Goal: Use online tool/utility: Utilize a website feature to perform a specific function

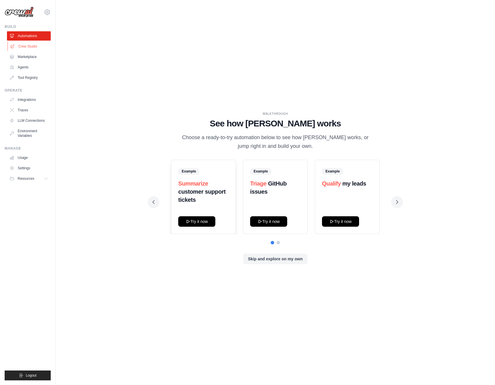
click at [26, 45] on link "Crew Studio" at bounding box center [30, 46] width 44 height 9
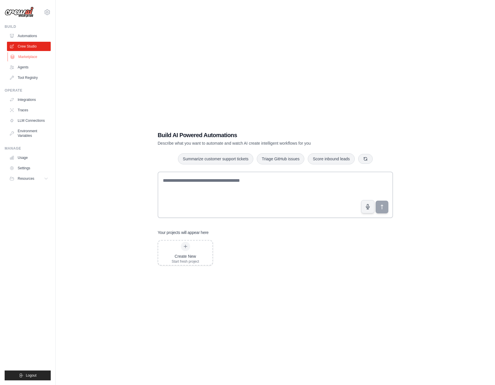
click at [25, 55] on link "Marketplace" at bounding box center [30, 56] width 44 height 9
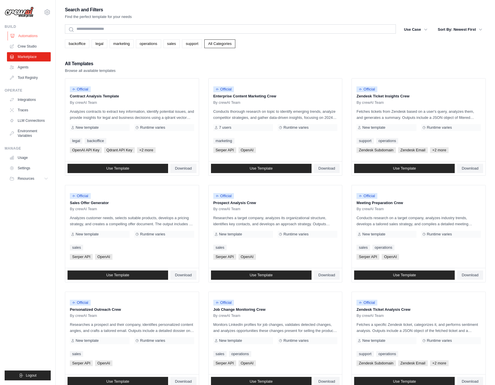
click at [35, 38] on link "Automations" at bounding box center [30, 35] width 44 height 9
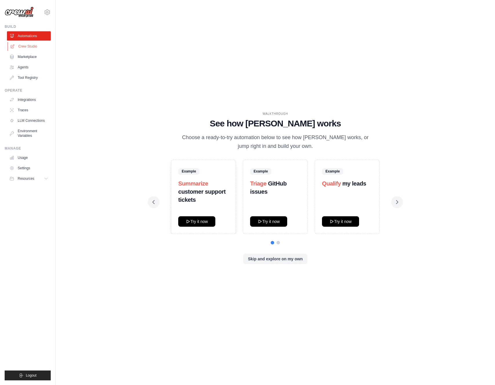
click at [28, 43] on link "Crew Studio" at bounding box center [30, 46] width 44 height 9
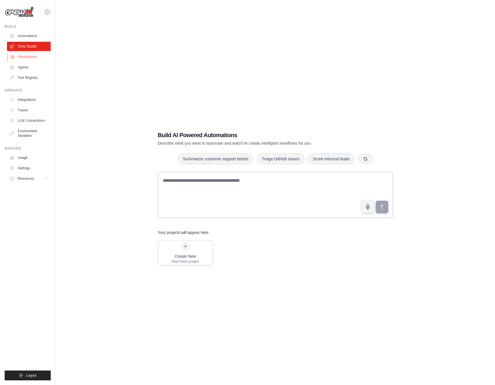
click at [29, 54] on link "Marketplace" at bounding box center [30, 56] width 44 height 9
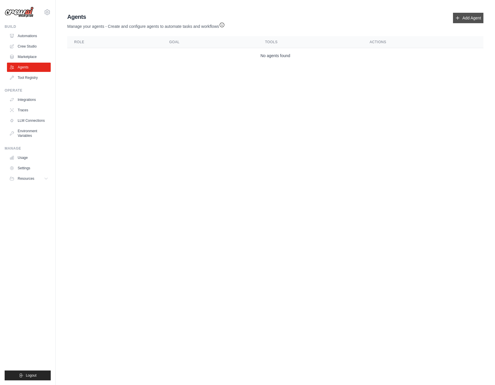
click at [461, 20] on link "Add Agent" at bounding box center [468, 18] width 30 height 10
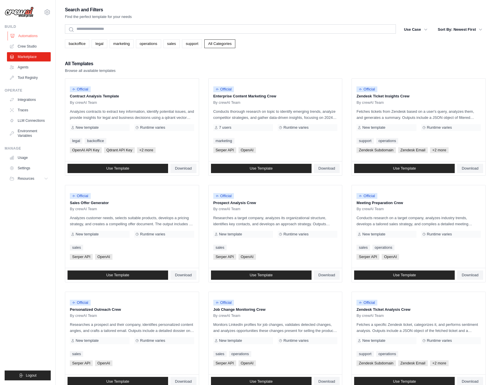
click at [31, 39] on link "Automations" at bounding box center [30, 35] width 44 height 9
click at [47, 12] on icon at bounding box center [47, 12] width 7 height 7
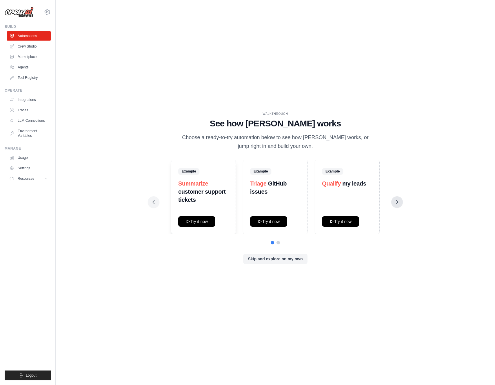
click at [402, 202] on button at bounding box center [397, 202] width 12 height 12
click at [354, 221] on button "Try it now" at bounding box center [340, 221] width 37 height 10
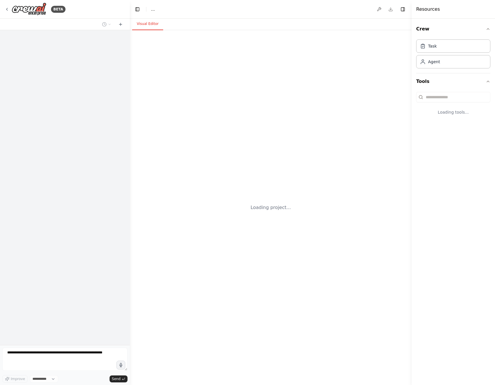
select select "****"
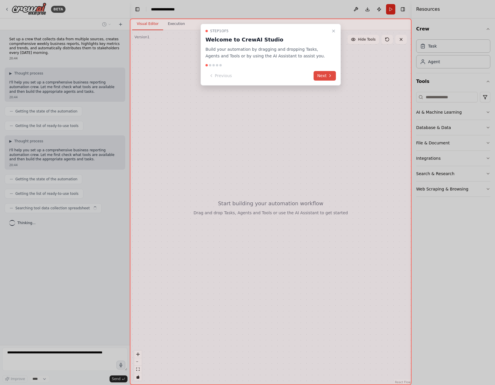
click at [324, 75] on button "Next" at bounding box center [325, 76] width 22 height 10
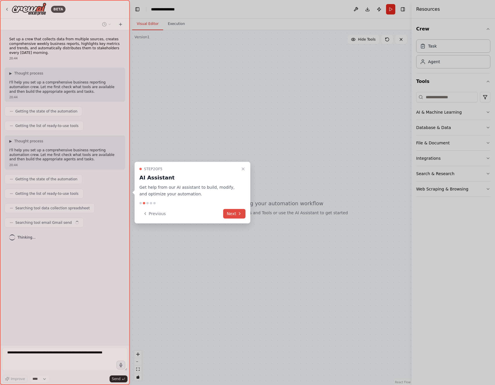
click at [234, 217] on button "Next" at bounding box center [234, 214] width 22 height 10
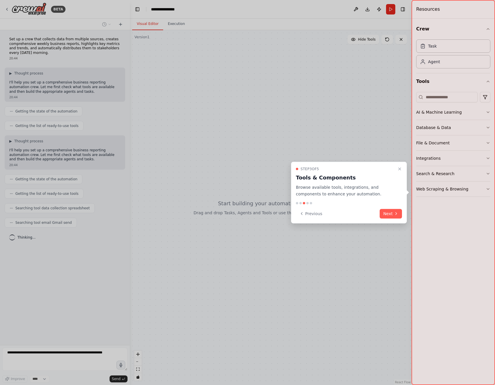
click at [391, 219] on div "Step 3 of 5 Tools & Components Browse available tools, integrations, and compon…" at bounding box center [349, 193] width 116 height 62
click at [391, 215] on button "Next" at bounding box center [391, 214] width 22 height 10
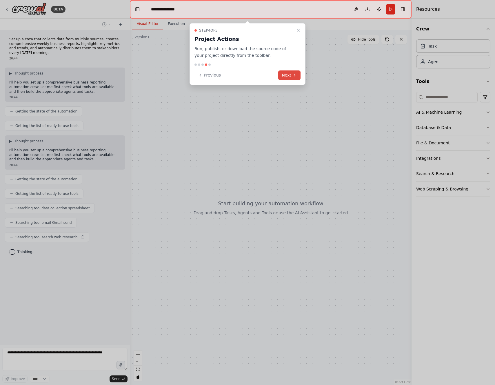
click at [288, 79] on button "Next" at bounding box center [289, 75] width 22 height 10
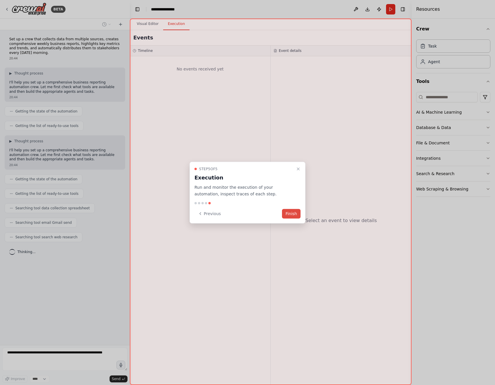
click at [286, 211] on button "Finish" at bounding box center [291, 214] width 19 height 10
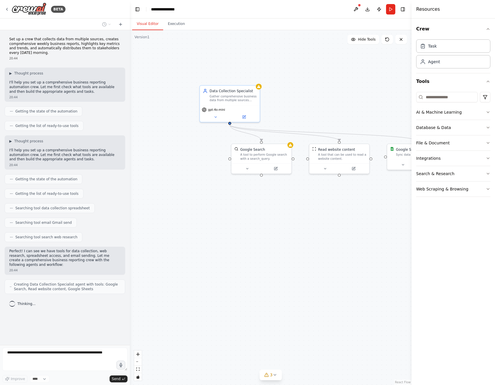
drag, startPoint x: 332, startPoint y: 186, endPoint x: 310, endPoint y: 189, distance: 21.9
click at [310, 189] on div ".deletable-edge-delete-btn { width: 20px; height: 20px; border: 0px solid #ffff…" at bounding box center [271, 207] width 282 height 355
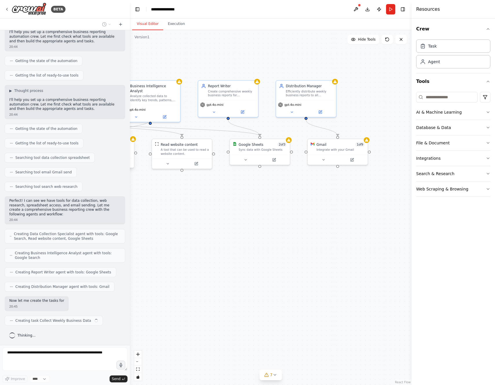
scroll to position [55, 0]
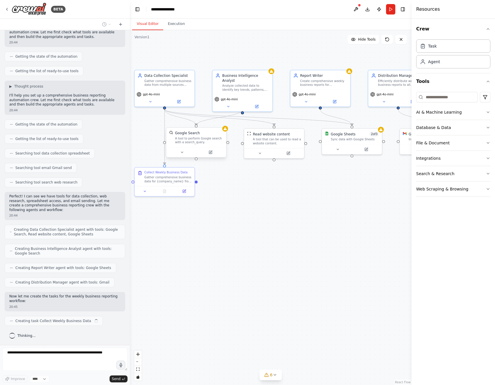
drag, startPoint x: 314, startPoint y: 196, endPoint x: 292, endPoint y: 186, distance: 24.5
click at [292, 186] on div ".deletable-edge-delete-btn { width: 20px; height: 20px; border: 0px solid #ffff…" at bounding box center [271, 207] width 282 height 355
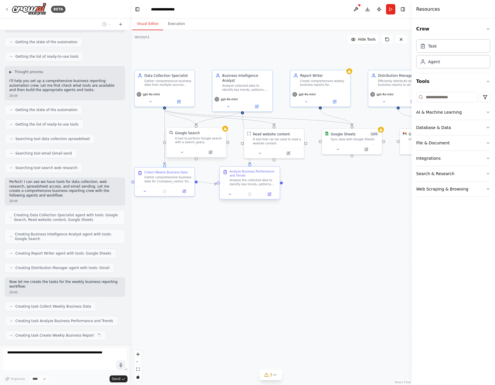
scroll to position [84, 0]
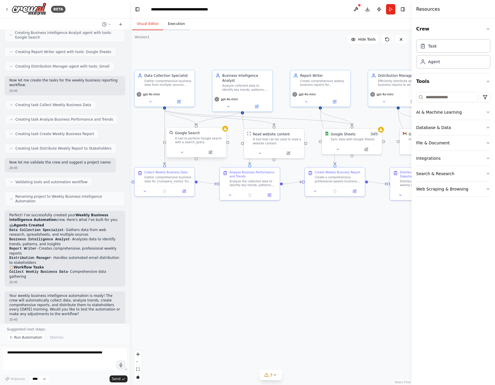
click at [177, 25] on button "Execution" at bounding box center [176, 24] width 26 height 12
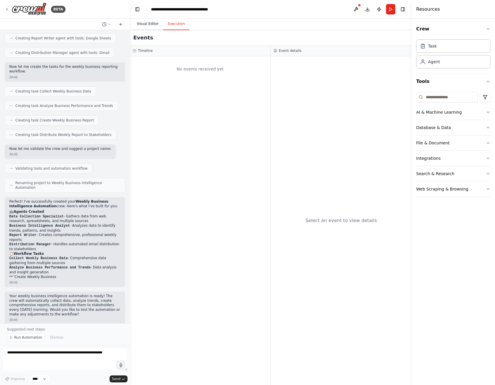
click at [148, 26] on button "Visual Editor" at bounding box center [147, 24] width 31 height 12
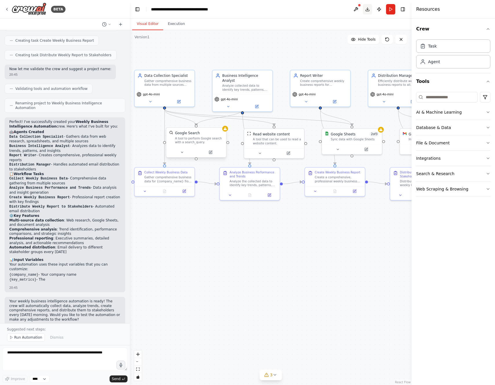
click at [371, 9] on button "Download" at bounding box center [367, 9] width 9 height 10
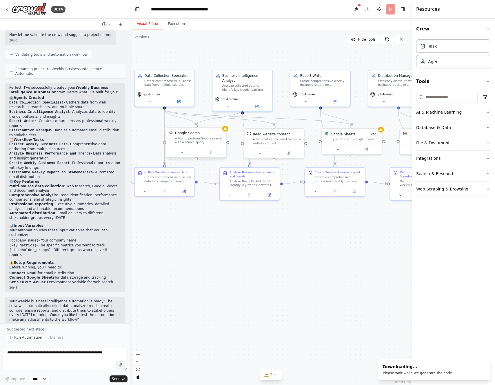
scroll to position [403, 0]
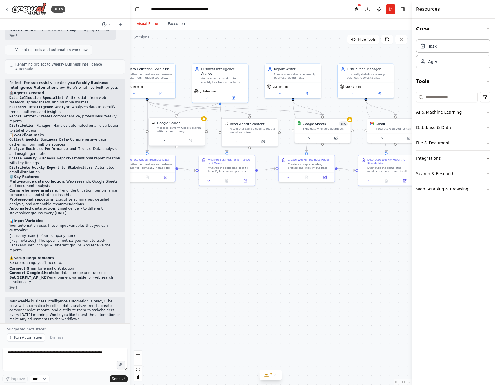
drag, startPoint x: 314, startPoint y: 242, endPoint x: 289, endPoint y: 223, distance: 31.0
click at [289, 223] on div ".deletable-edge-delete-btn { width: 20px; height: 20px; border: 0px solid #ffff…" at bounding box center [271, 207] width 282 height 355
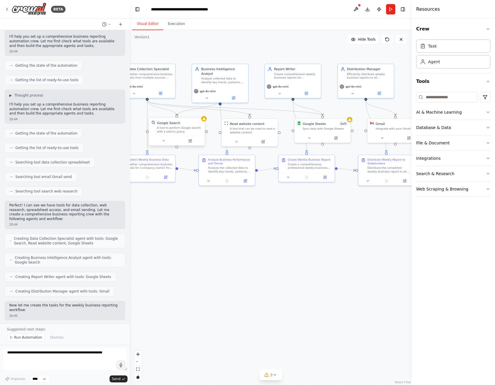
scroll to position [0, 0]
